Goal: Transaction & Acquisition: Download file/media

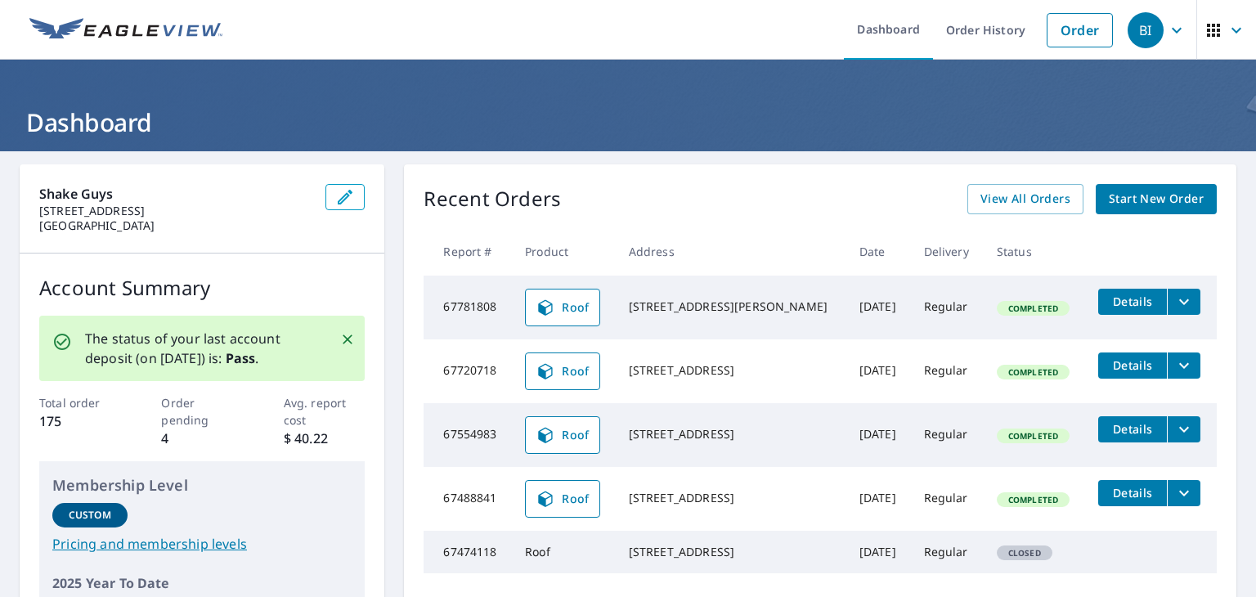
click at [1174, 305] on icon "filesDropdownBtn-67781808" at bounding box center [1184, 302] width 20 height 20
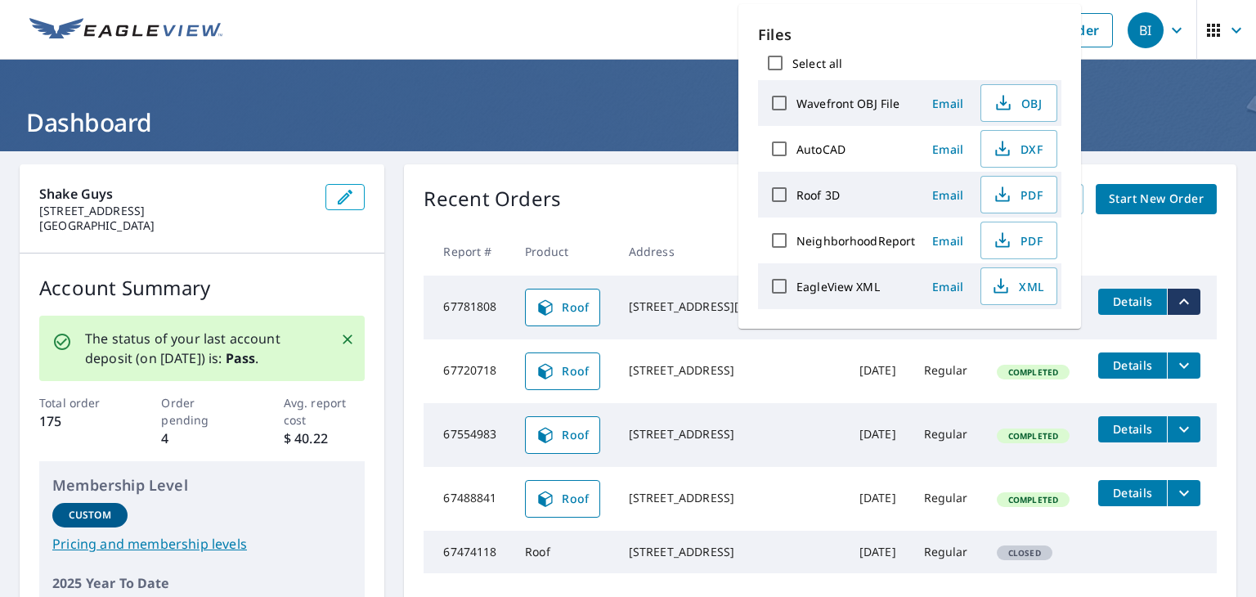
click at [778, 54] on input "Select all" at bounding box center [775, 63] width 34 height 34
checkbox input "true"
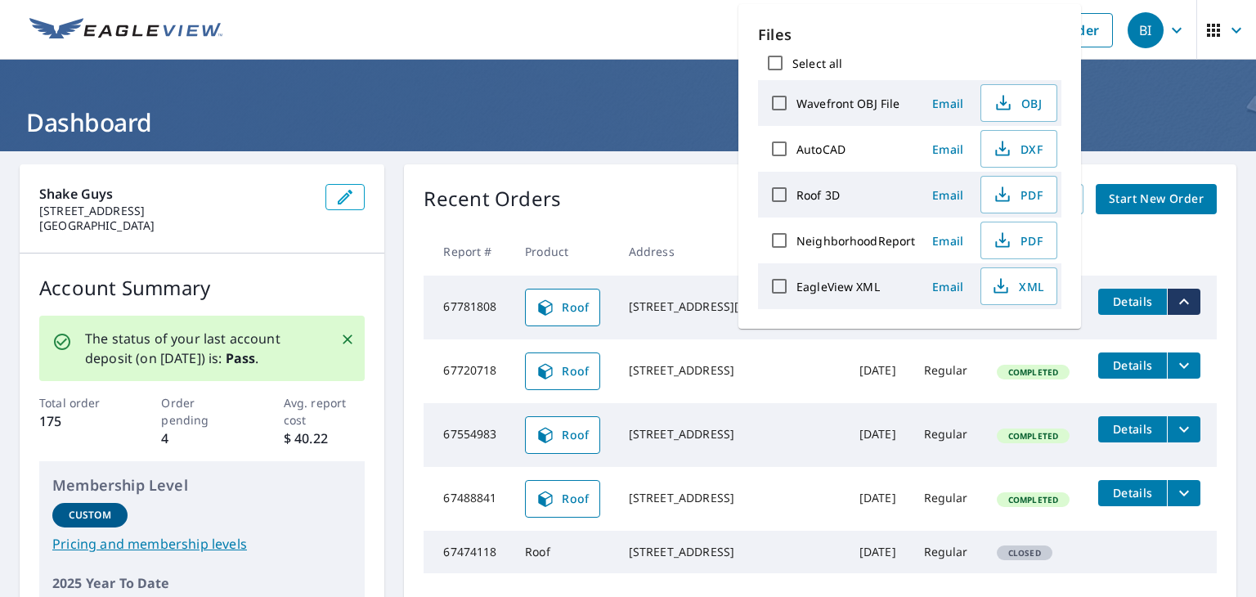
checkbox input "true"
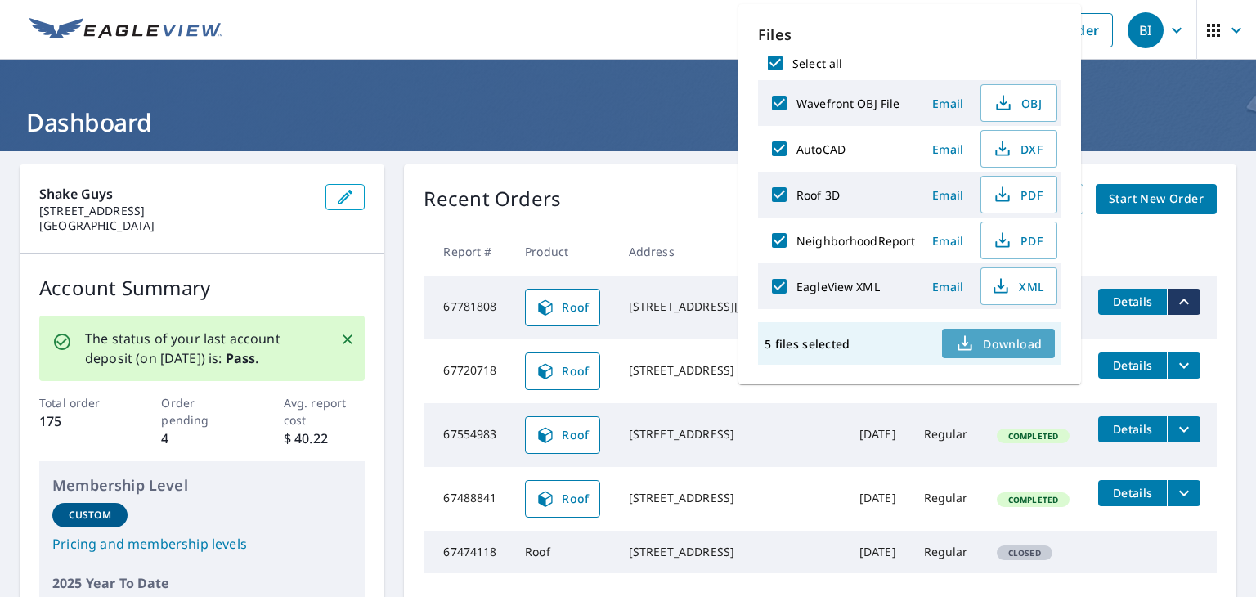
click at [991, 334] on span "Download" at bounding box center [998, 344] width 87 height 20
click at [1010, 285] on span "XML" at bounding box center [1017, 286] width 52 height 20
click at [1002, 196] on icon "button" at bounding box center [1002, 195] width 20 height 20
